Goal: Information Seeking & Learning: Check status

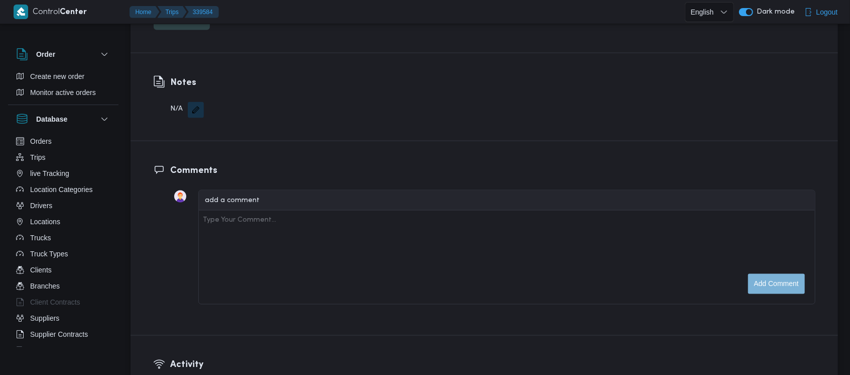
scroll to position [1502, 0]
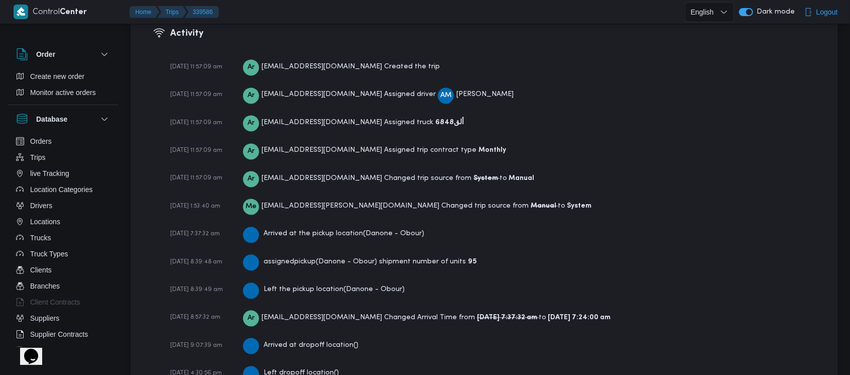
scroll to position [1530, 0]
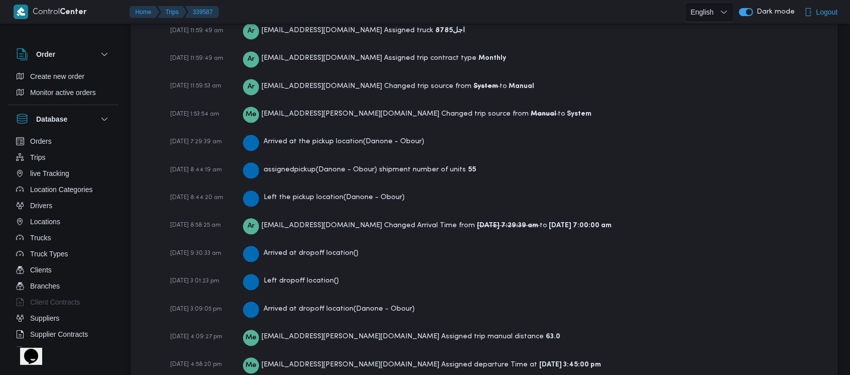
scroll to position [1558, 0]
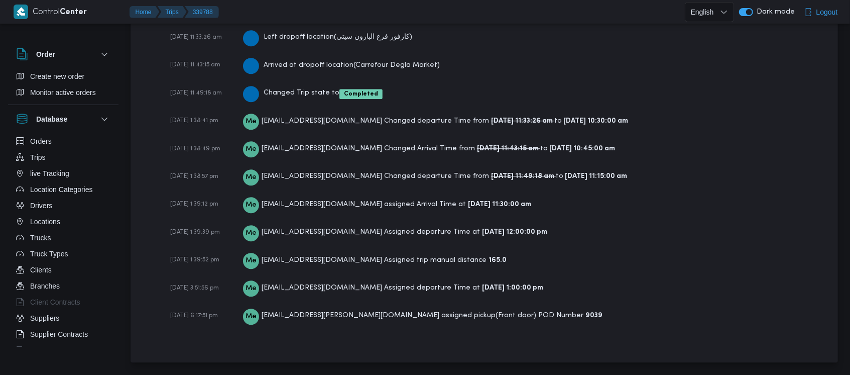
scroll to position [1863, 0]
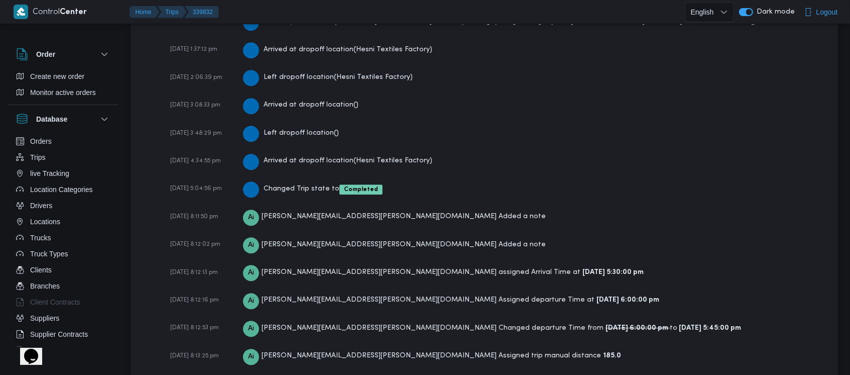
scroll to position [1792, 0]
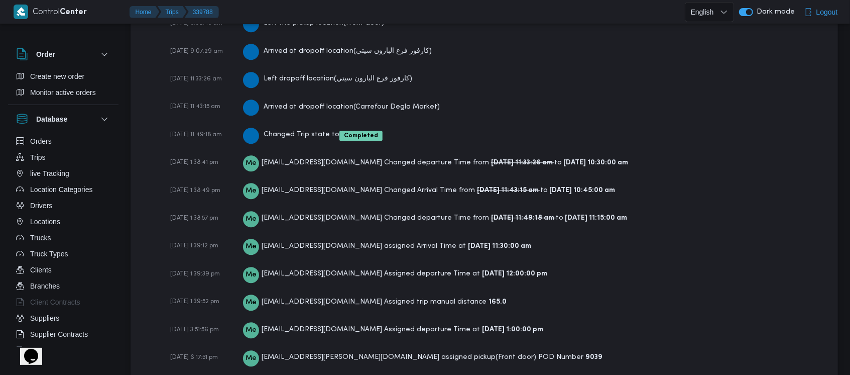
scroll to position [1808, 0]
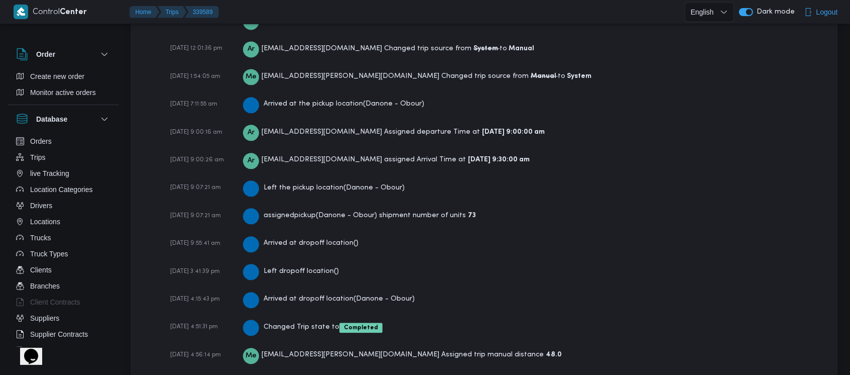
scroll to position [1558, 0]
